Goal: Find specific fact

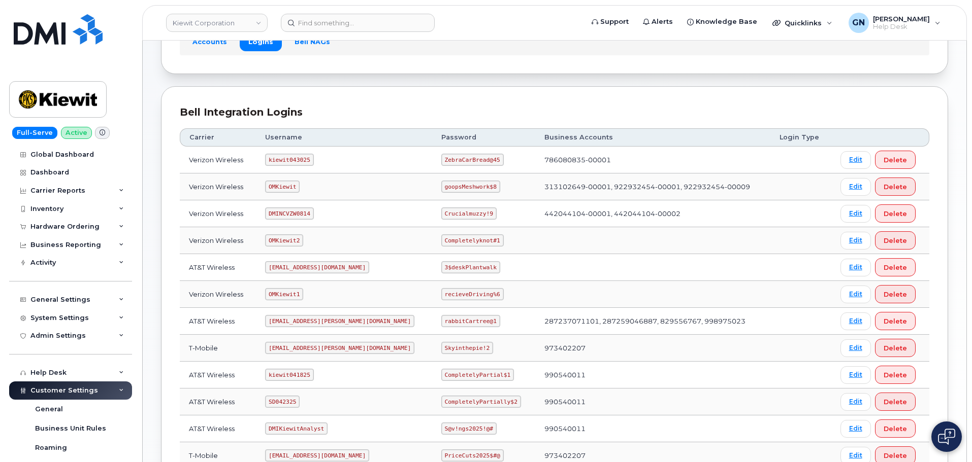
scroll to position [102, 0]
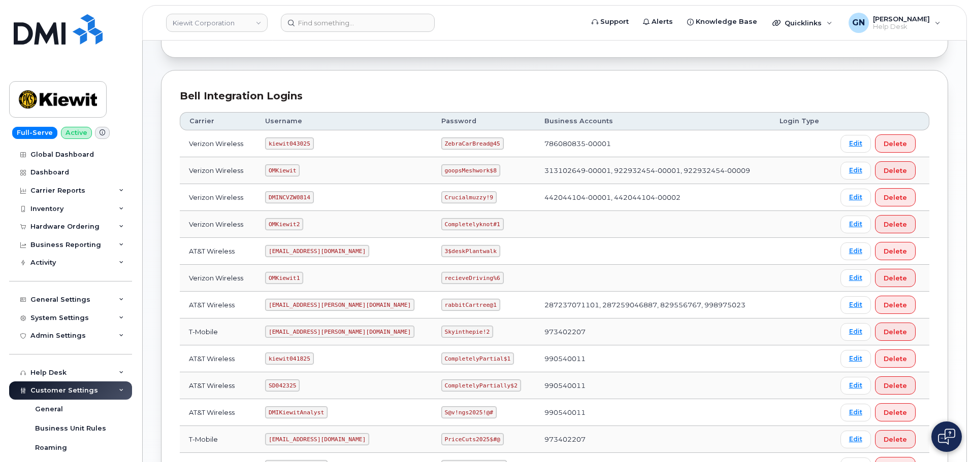
click at [307, 141] on code "kiewit043025" at bounding box center [289, 144] width 48 height 12
copy code "kiewit043025"
click at [441, 142] on code "ZebraCarBread@45" at bounding box center [472, 144] width 62 height 12
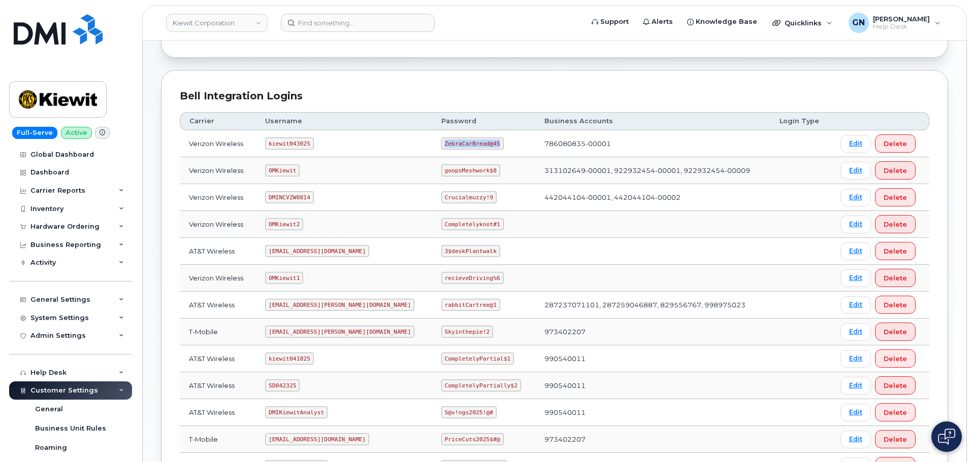
click at [441, 142] on code "ZebraCarBread@45" at bounding box center [472, 144] width 62 height 12
copy code "ZebraCarBread@45"
